Goal: Task Accomplishment & Management: Manage account settings

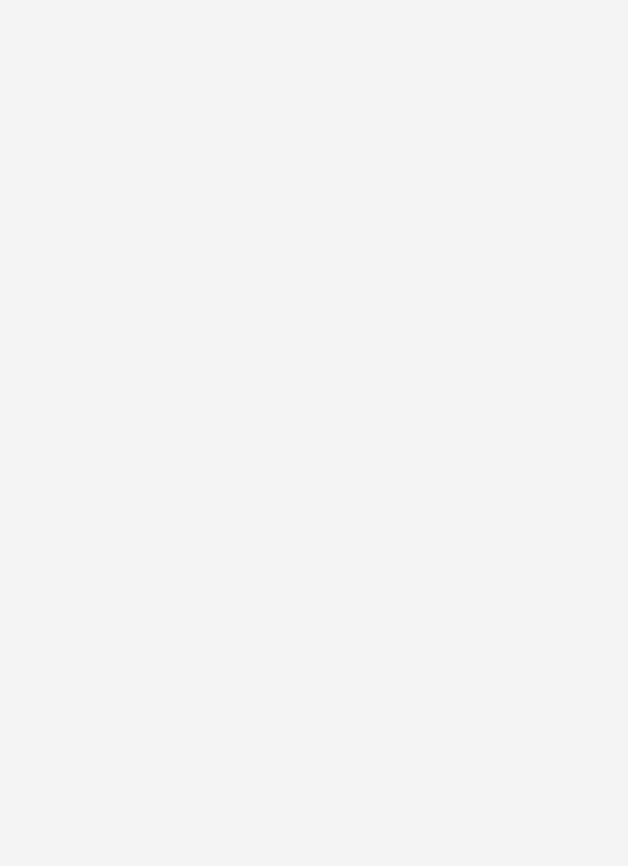
click at [466, 377] on div at bounding box center [314, 433] width 628 height 866
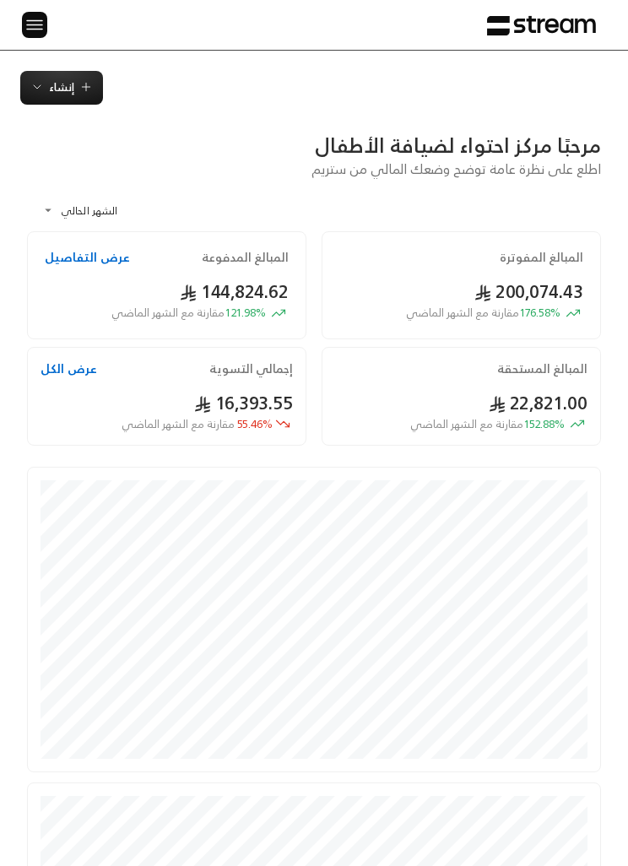
click at [40, 30] on img at bounding box center [34, 24] width 20 height 21
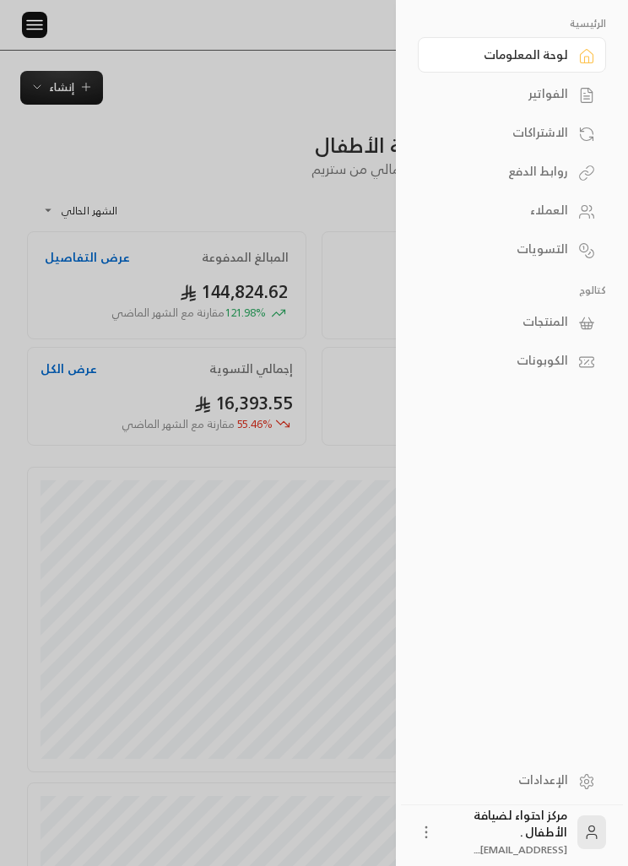
click at [565, 94] on div "الفواتير" at bounding box center [503, 93] width 129 height 17
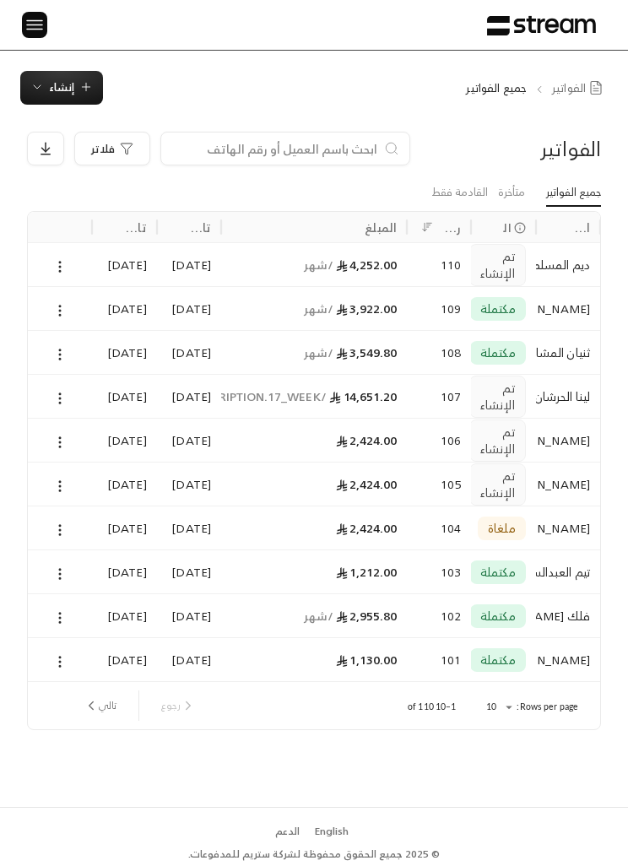
click at [30, 252] on div at bounding box center [60, 264] width 64 height 44
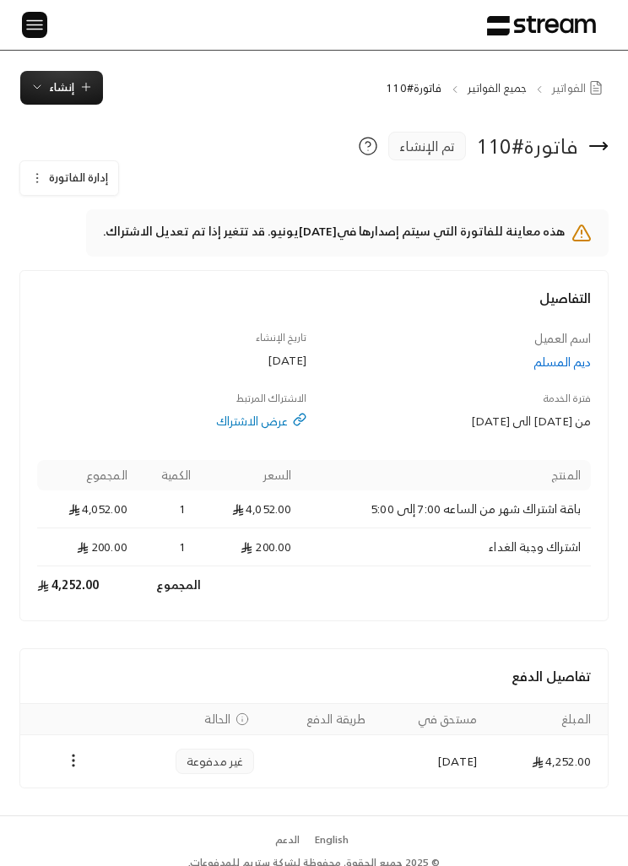
click at [32, 172] on icon "button" at bounding box center [36, 177] width 13 height 13
click at [114, 244] on link "إلغاء" at bounding box center [83, 255] width 105 height 29
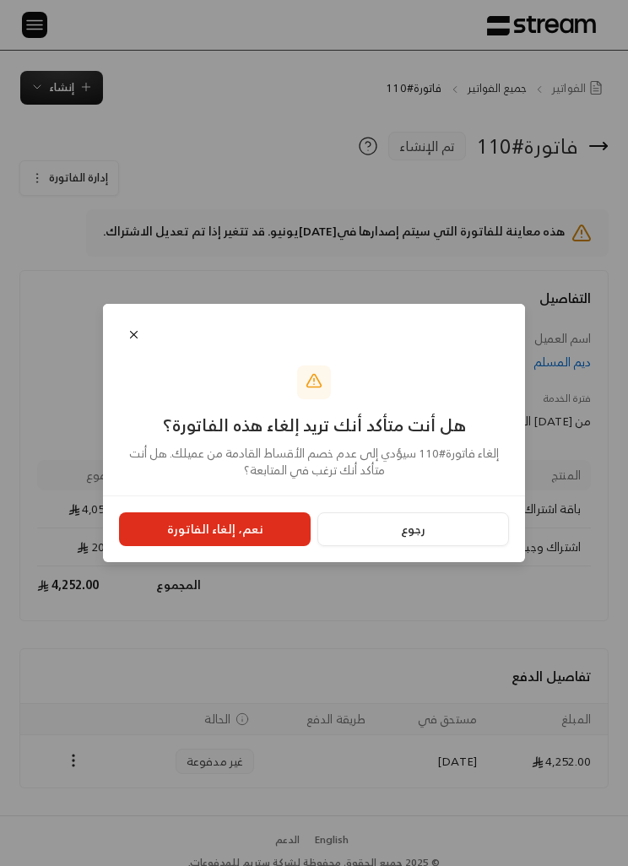
click at [133, 342] on button "Close" at bounding box center [133, 334] width 27 height 27
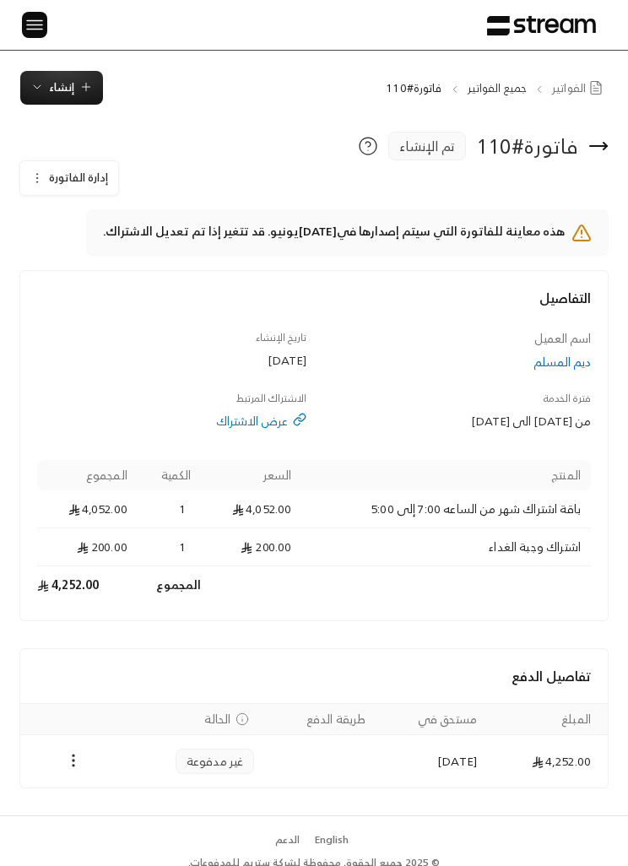
click at [44, 24] on img at bounding box center [34, 24] width 20 height 21
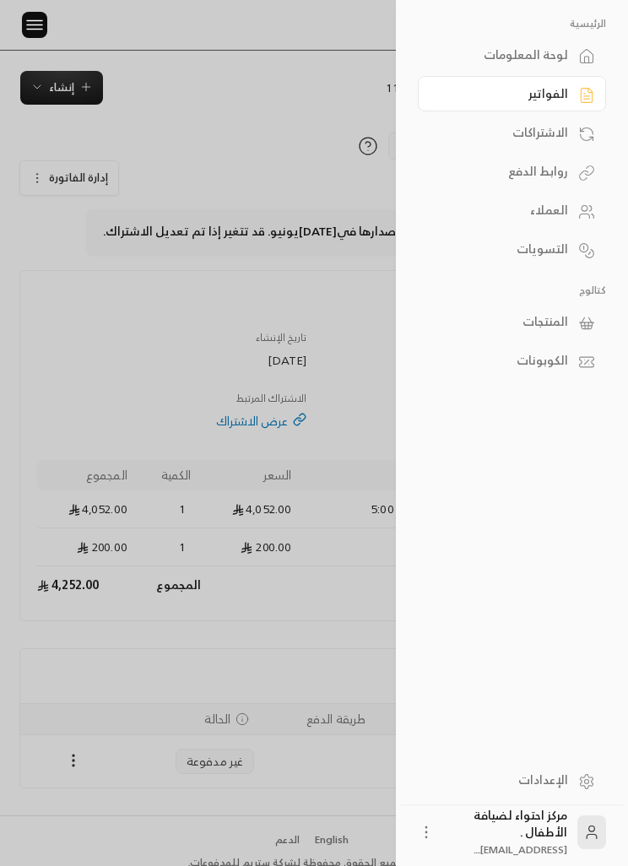
click at [207, 636] on div at bounding box center [314, 433] width 628 height 866
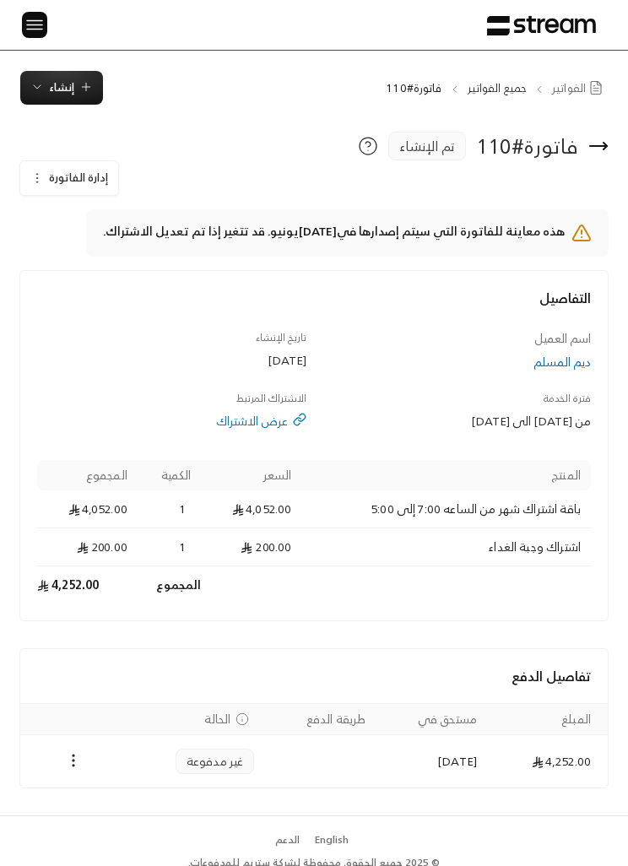
click at [65, 768] on icon "Payments" at bounding box center [73, 760] width 17 height 17
click at [41, 26] on div at bounding box center [314, 433] width 628 height 866
click at [36, 33] on img at bounding box center [34, 24] width 20 height 21
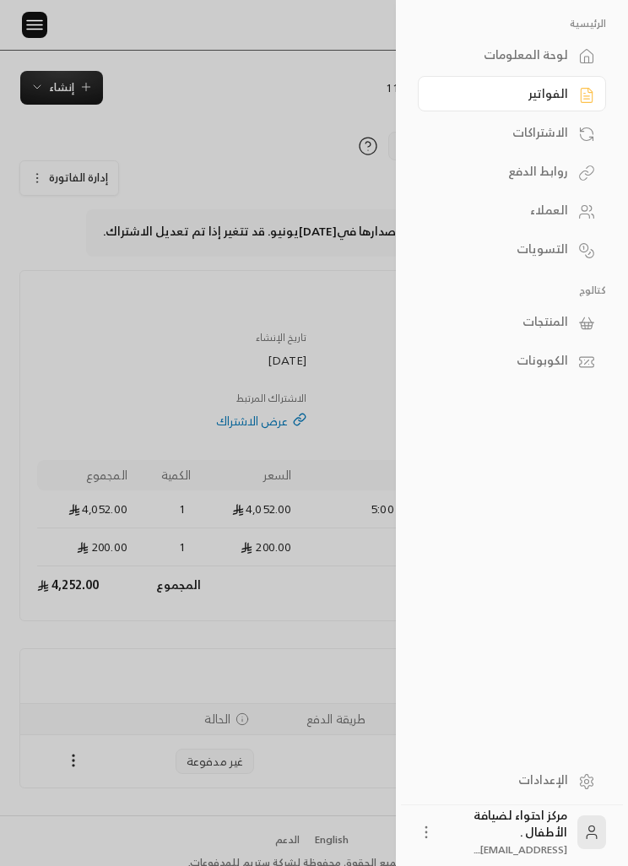
click at [347, 366] on div at bounding box center [314, 433] width 628 height 866
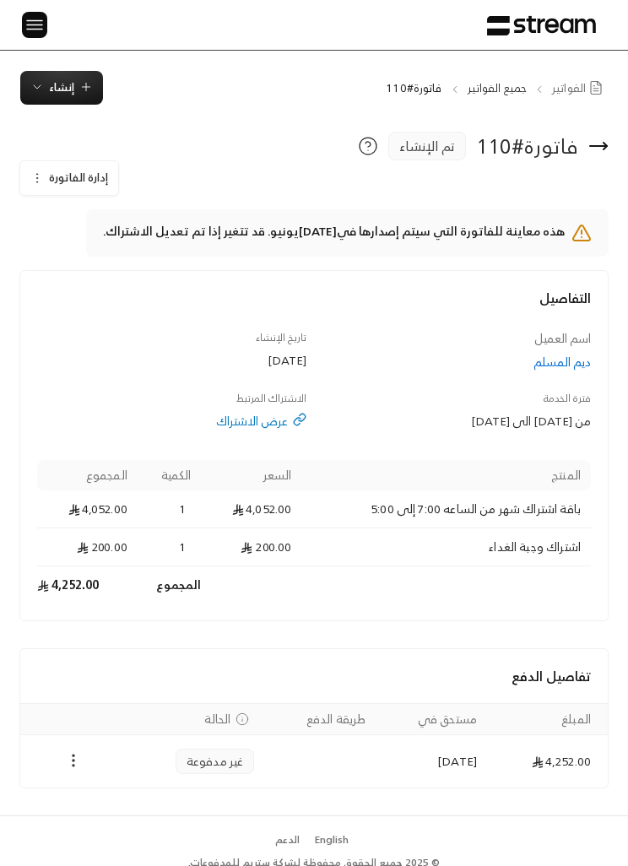
click at [40, 30] on img at bounding box center [34, 24] width 20 height 21
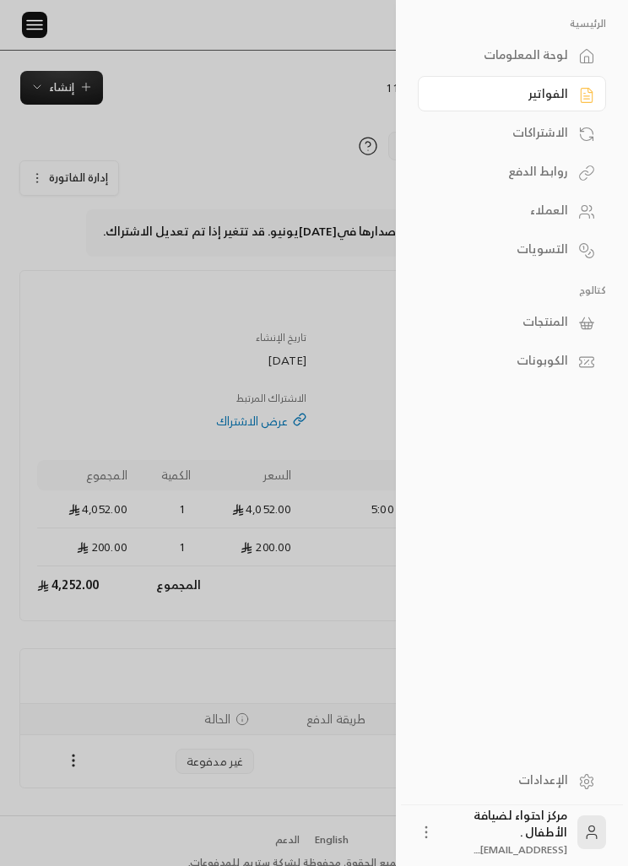
click at [561, 132] on div "الاشتراكات" at bounding box center [503, 132] width 129 height 17
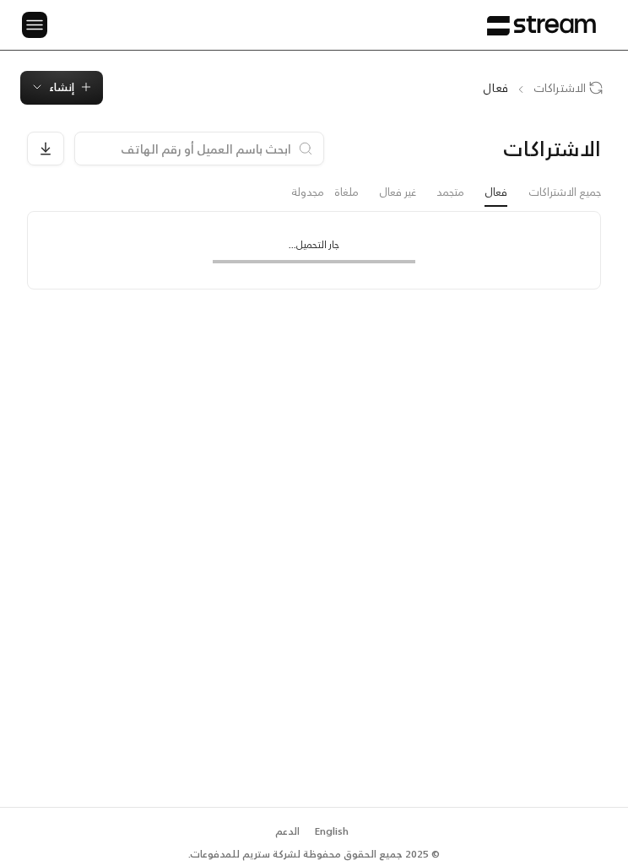
click at [388, 197] on link "غير فعال" at bounding box center [397, 192] width 37 height 27
click at [572, 183] on link "جميع الاشتراكات" at bounding box center [564, 192] width 73 height 27
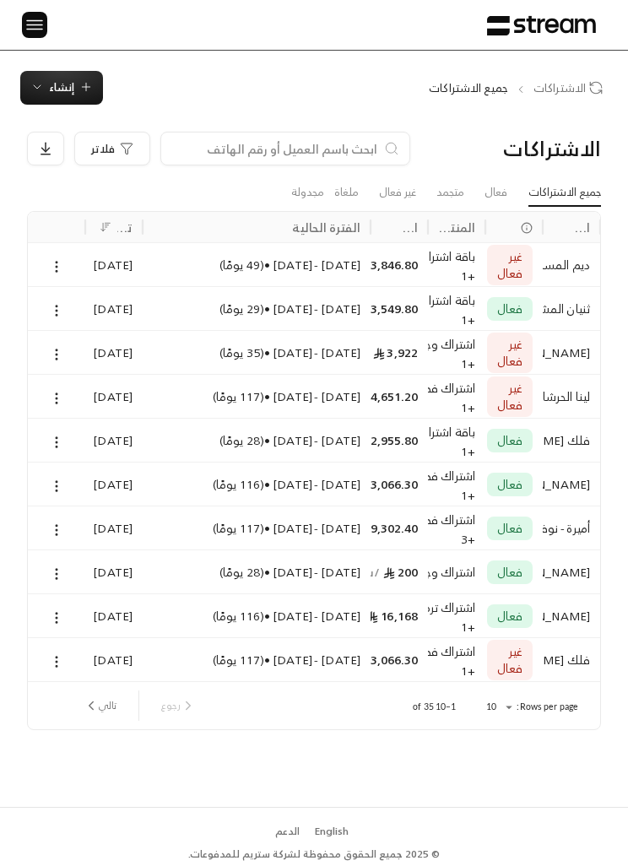
click at [53, 261] on icon at bounding box center [56, 266] width 15 height 15
click at [76, 305] on link "عرض" at bounding box center [74, 308] width 40 height 29
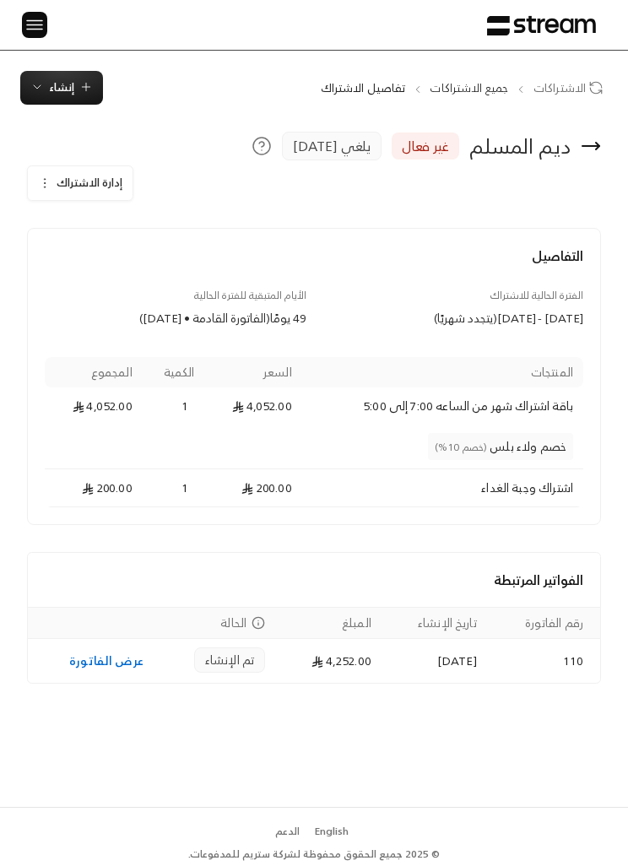
click at [63, 197] on button "إدارة الاشتراك" at bounding box center [80, 183] width 105 height 34
click at [89, 668] on link "عرض الفاتورة" at bounding box center [106, 660] width 74 height 21
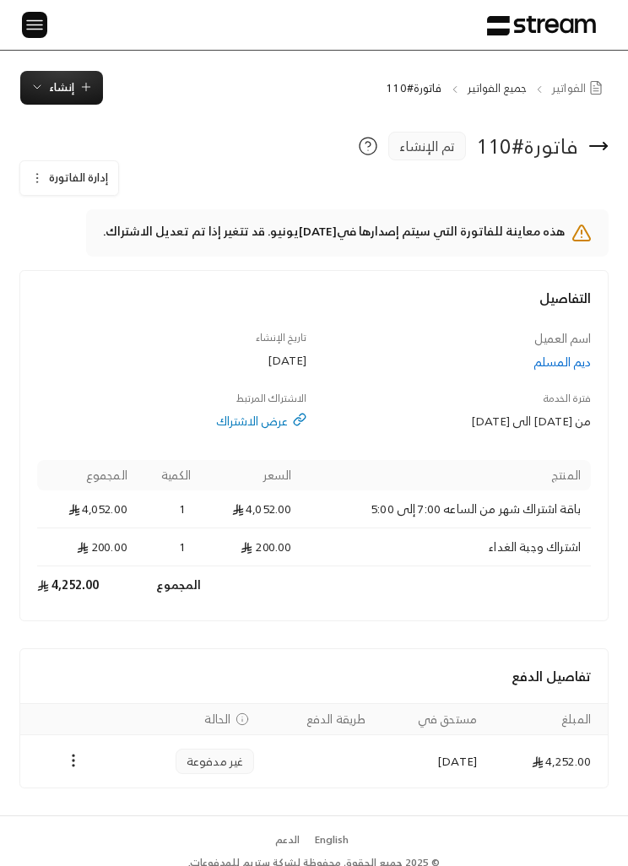
click at [54, 189] on button "إدارة الفاتورة" at bounding box center [69, 178] width 98 height 34
click at [115, 260] on span "إلغاء" at bounding box center [118, 255] width 19 height 13
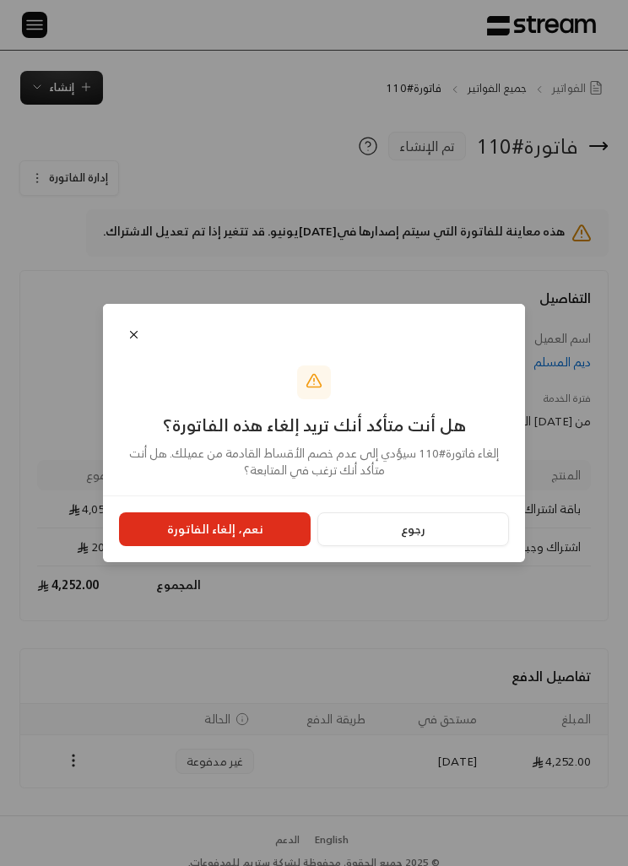
click at [256, 538] on button "نعم، إلغاء الفاتورة" at bounding box center [214, 529] width 191 height 34
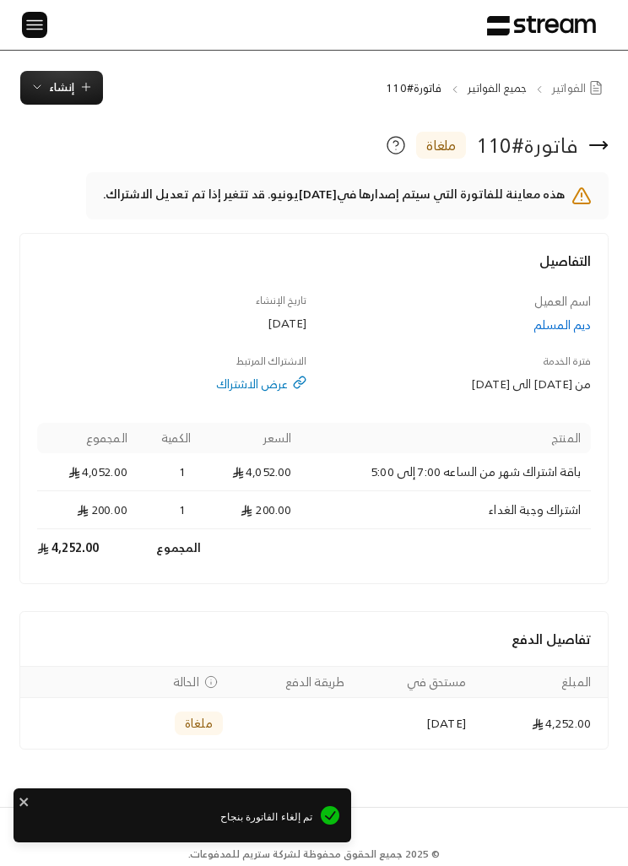
click at [46, 78] on span "إنشاء" at bounding box center [61, 87] width 62 height 19
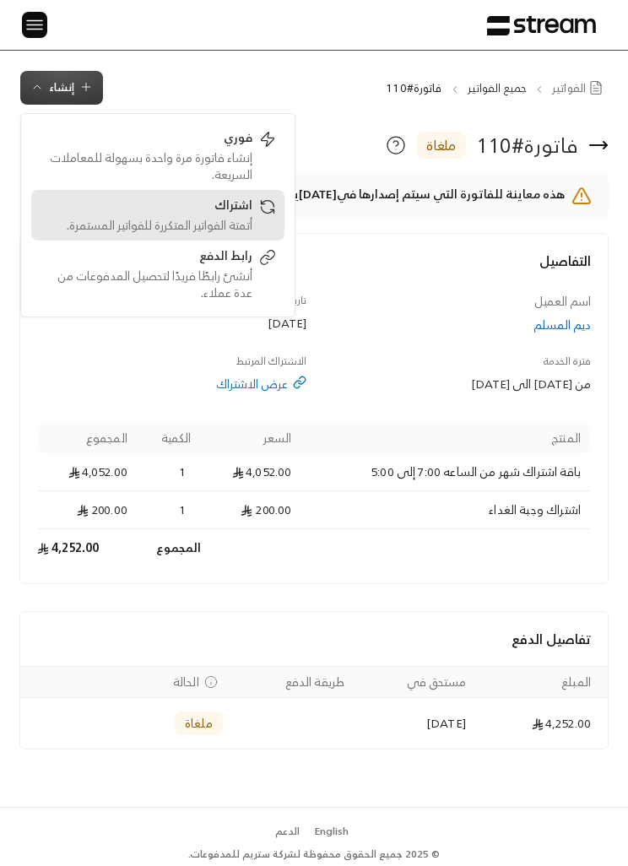
click at [174, 210] on div "اشتراك" at bounding box center [146, 207] width 213 height 20
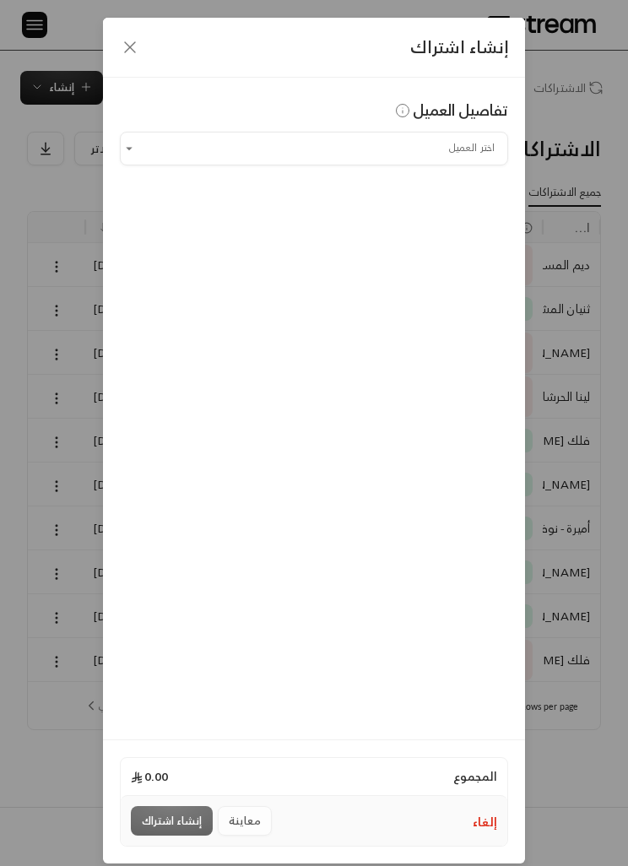
click at [466, 160] on input "اختر العميل" at bounding box center [314, 148] width 388 height 28
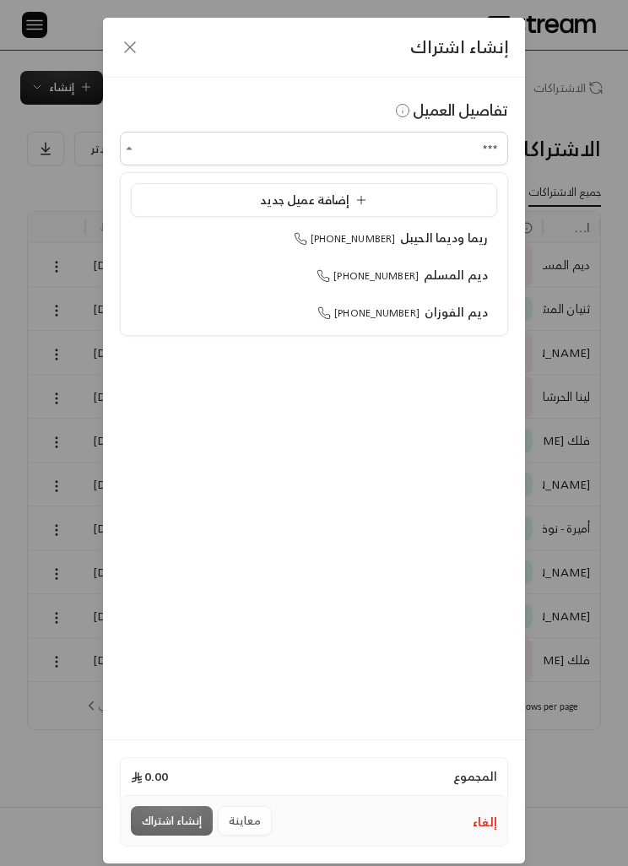
click at [469, 277] on span "ديم المسلم" at bounding box center [455, 274] width 64 height 21
type input "**********"
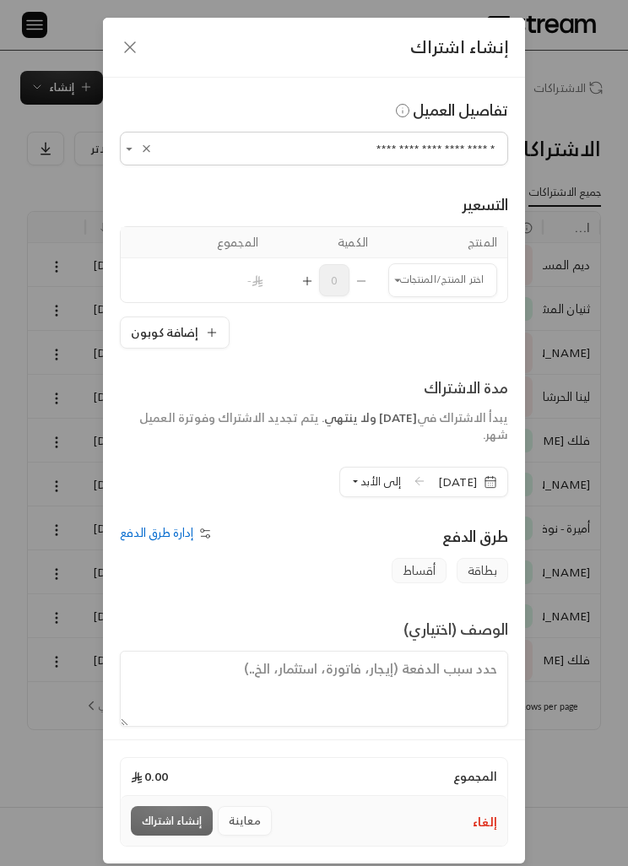
click at [443, 285] on input "اختر العميل" at bounding box center [442, 280] width 109 height 28
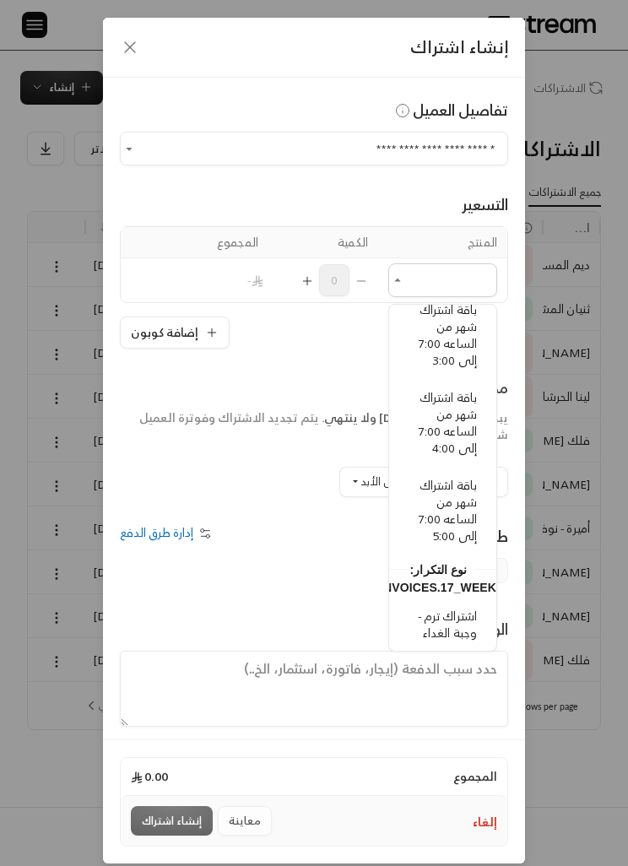
scroll to position [517, 0]
click at [459, 505] on span "باقة اشتراك شهر من الساعه 7:00 إلى 5:00" at bounding box center [447, 509] width 58 height 72
type input "**********"
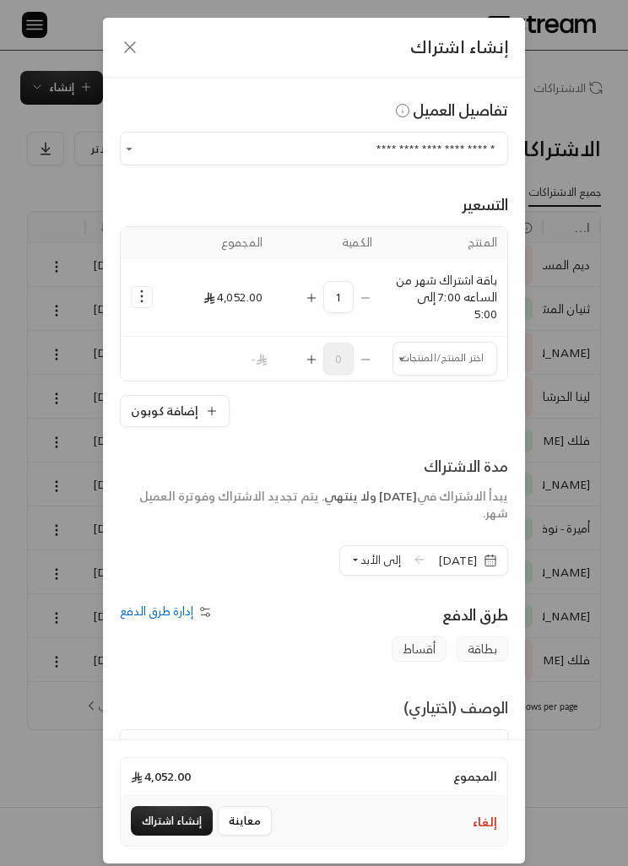
click at [134, 293] on icon "Selected Products" at bounding box center [141, 296] width 17 height 17
click at [229, 339] on span "إضافة كوبون" at bounding box center [211, 339] width 56 height 18
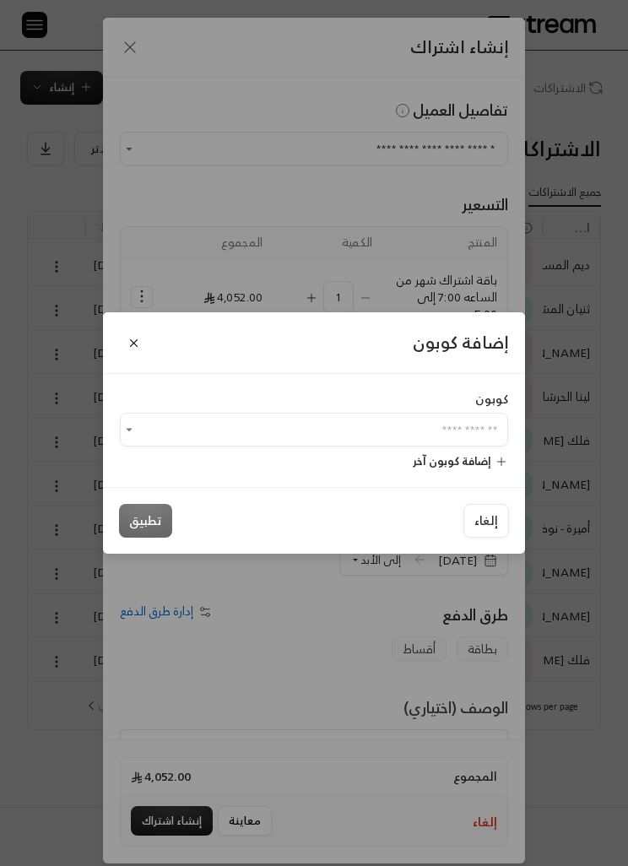
click at [450, 432] on input "اختر العميل" at bounding box center [314, 430] width 388 height 28
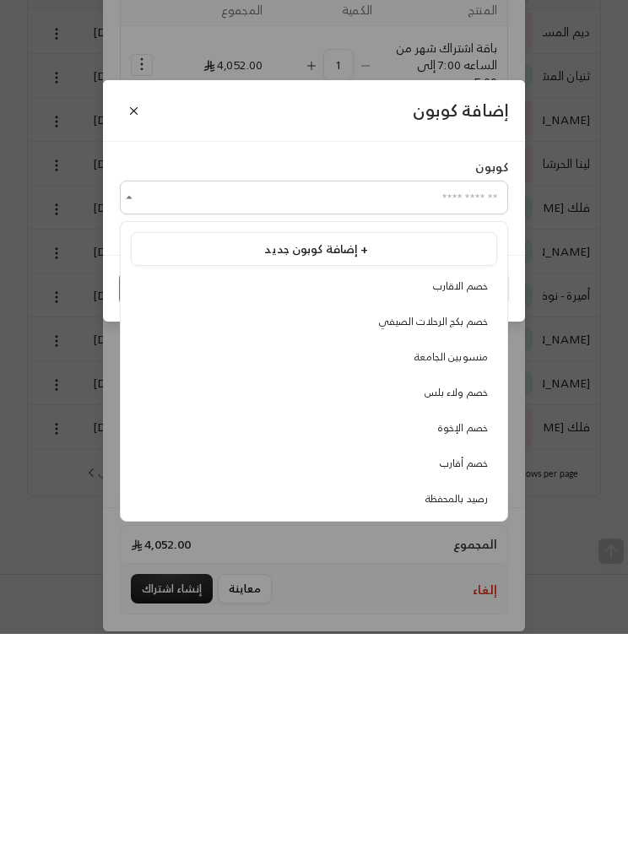
scroll to position [2, 0]
click at [478, 616] on span "خصم ولاء بلس" at bounding box center [455, 625] width 63 height 18
type input "**********"
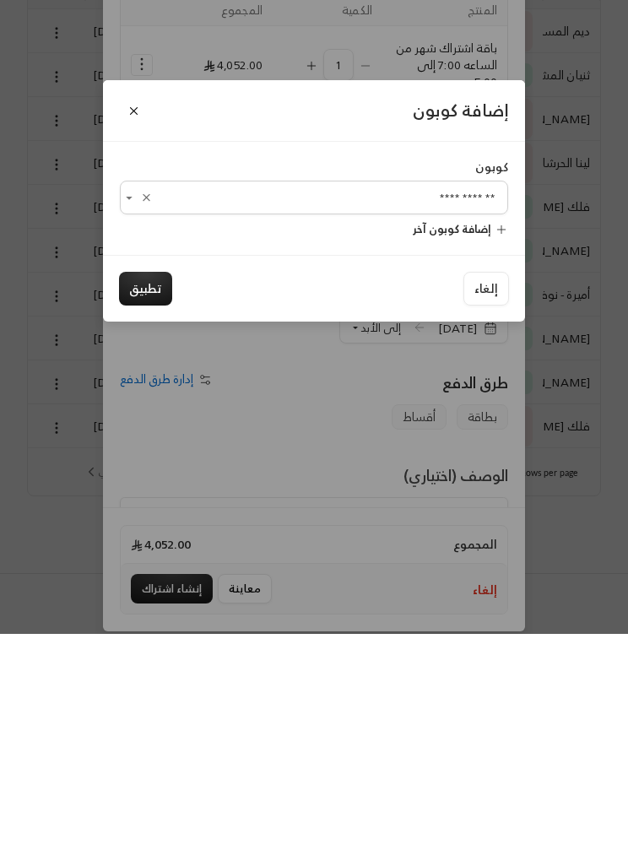
scroll to position [3, 0]
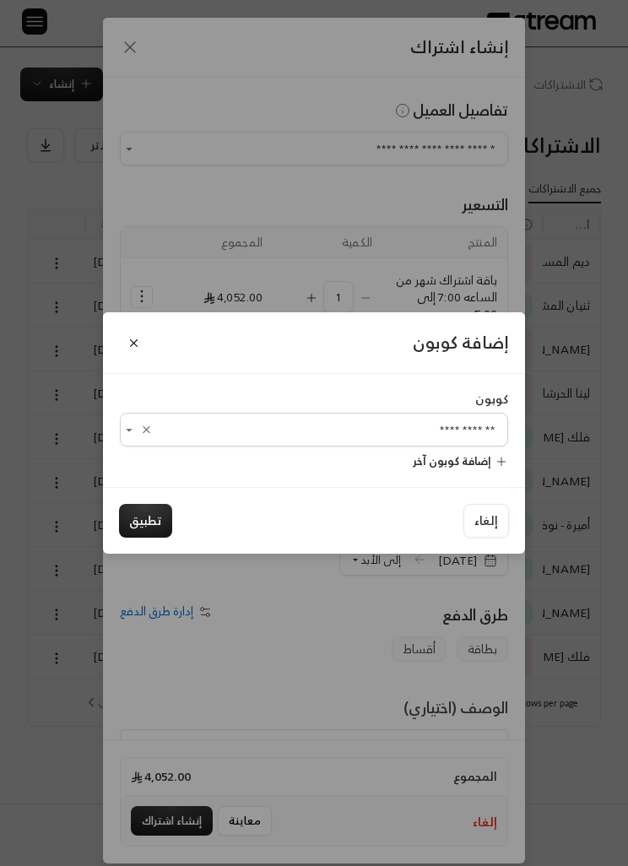
click at [143, 537] on button "تطبيق" at bounding box center [145, 521] width 53 height 34
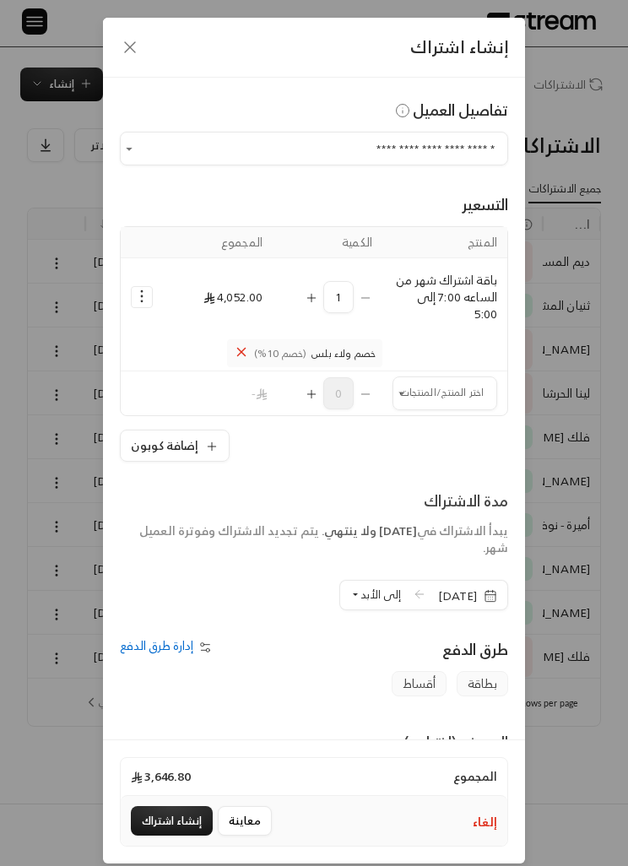
click at [447, 392] on input "اختر العميل" at bounding box center [444, 394] width 105 height 28
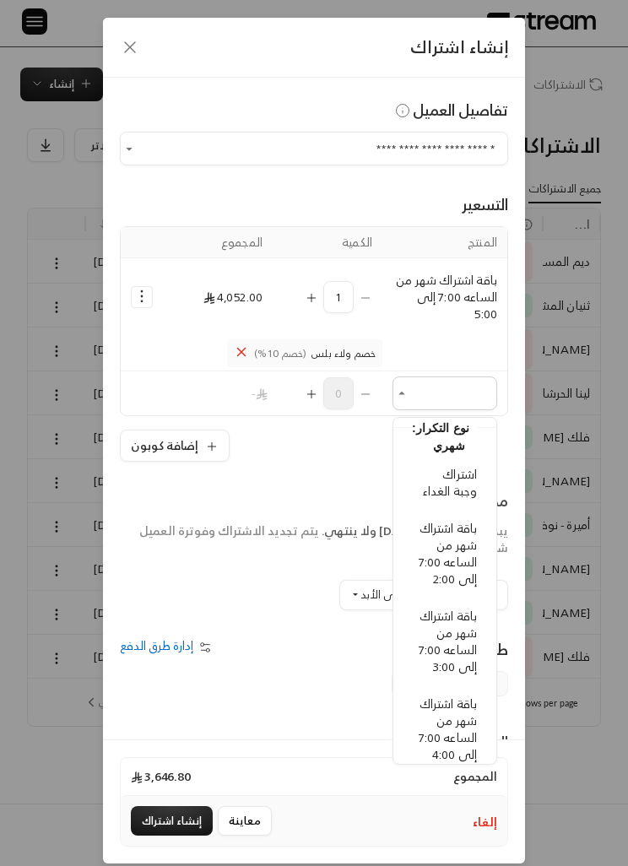
scroll to position [324, 0]
click at [462, 483] on span "اشتراك وجبة الغداء" at bounding box center [450, 481] width 54 height 38
type input "**********"
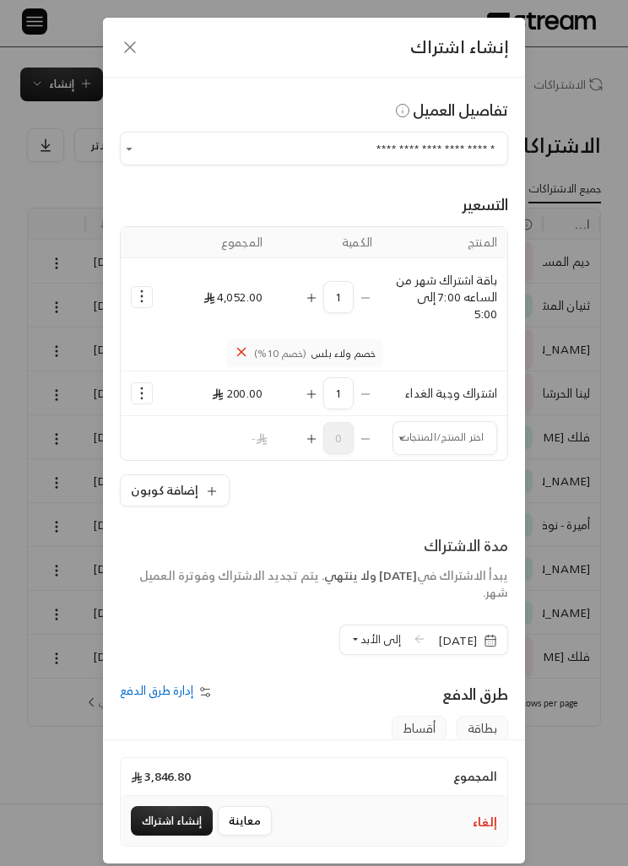
click at [477, 646] on span "[DATE]" at bounding box center [467, 640] width 59 height 17
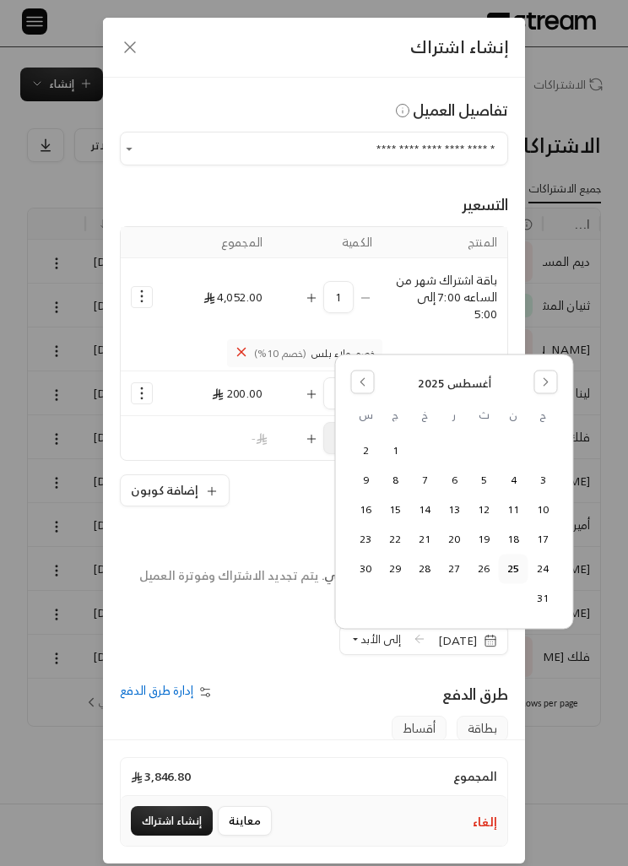
click at [536, 382] on button "Go to the Next Month" at bounding box center [546, 382] width 24 height 24
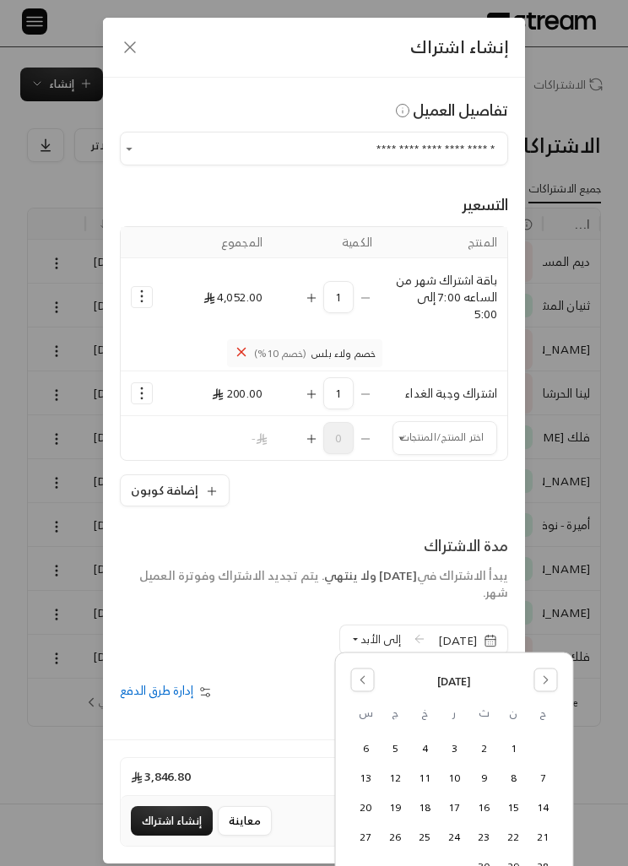
click at [515, 802] on button "15" at bounding box center [513, 807] width 28 height 28
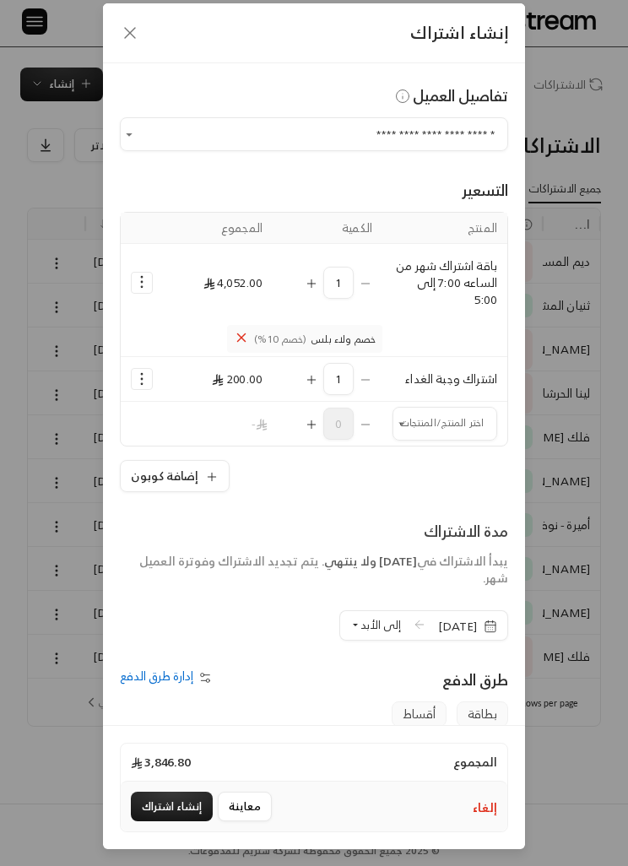
scroll to position [14, 0]
click at [179, 821] on button "إنشاء اشتراك" at bounding box center [172, 806] width 82 height 30
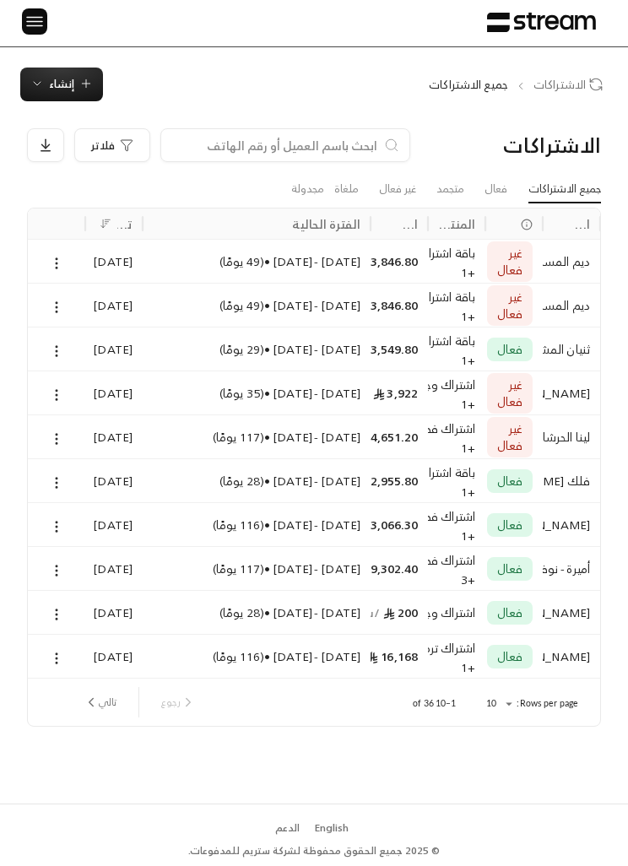
click at [58, 299] on icon at bounding box center [56, 306] width 15 height 15
click at [73, 357] on link "عرض" at bounding box center [74, 349] width 40 height 29
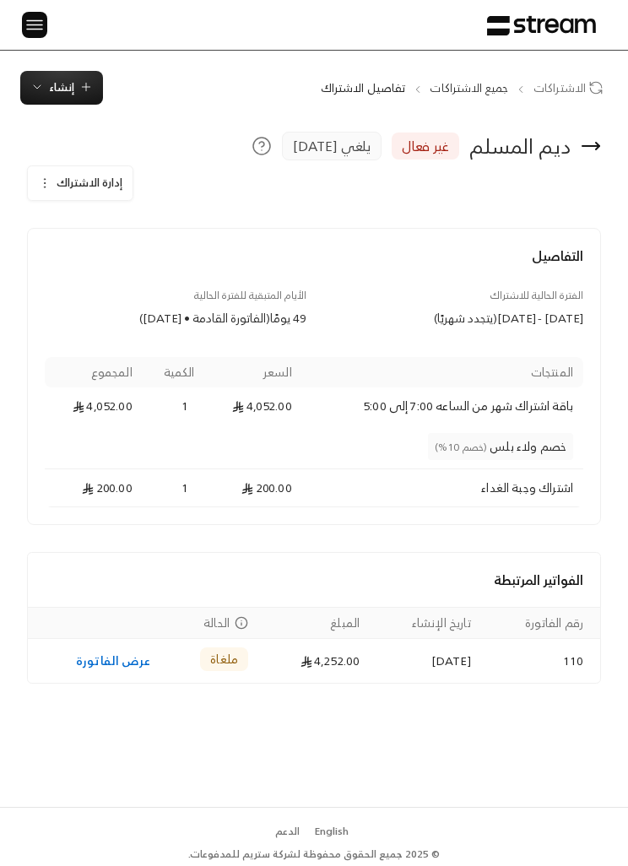
click at [43, 171] on button "إدارة الاشتراك" at bounding box center [80, 183] width 105 height 34
